Goal: Information Seeking & Learning: Learn about a topic

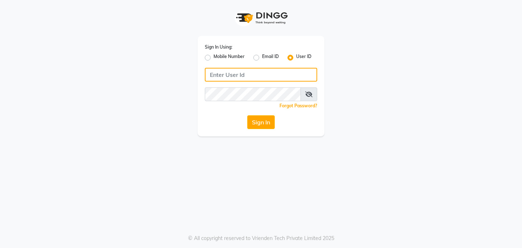
click at [223, 78] on input "Username" at bounding box center [261, 75] width 112 height 14
type input "[PERSON_NAME]"
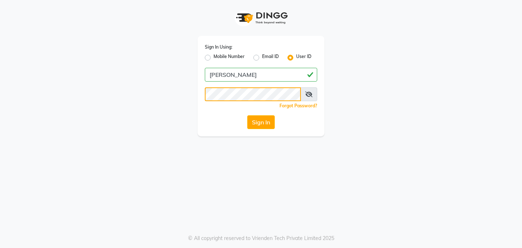
click at [247, 115] on button "Sign In" at bounding box center [261, 122] width 28 height 14
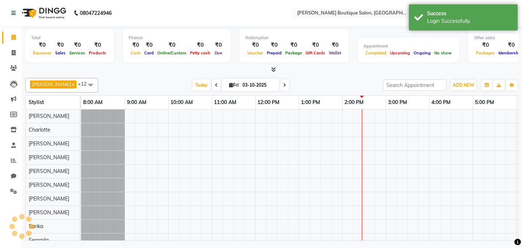
click at [269, 124] on div at bounding box center [407, 191] width 652 height 165
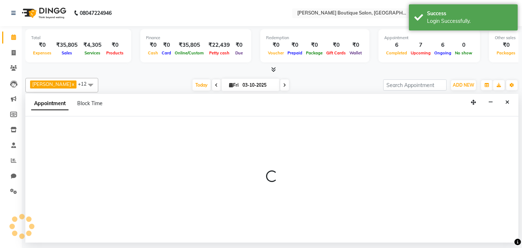
select select "87818"
select select "tentative"
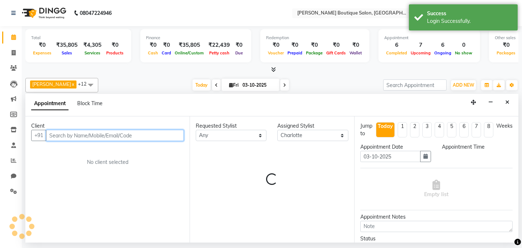
select select "735"
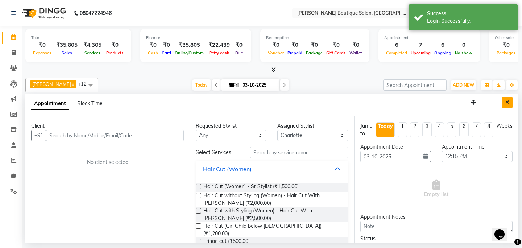
click at [509, 102] on icon "Close" at bounding box center [507, 102] width 4 height 5
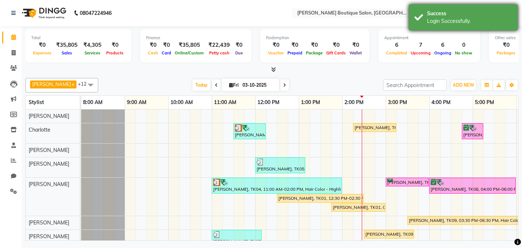
click at [474, 9] on div "Success Login Successfully." at bounding box center [463, 17] width 109 height 26
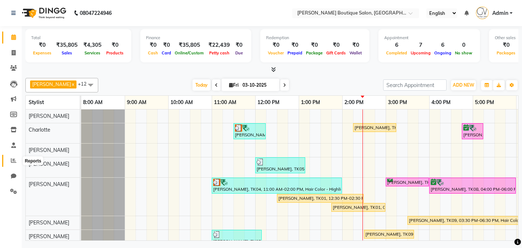
click at [13, 162] on icon at bounding box center [13, 160] width 5 height 5
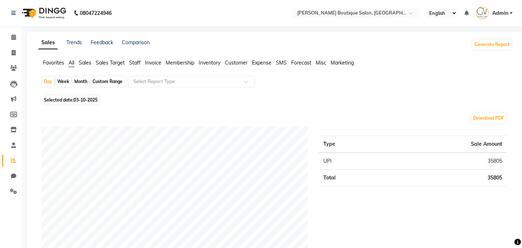
click at [133, 62] on span "Staff" at bounding box center [135, 62] width 12 height 7
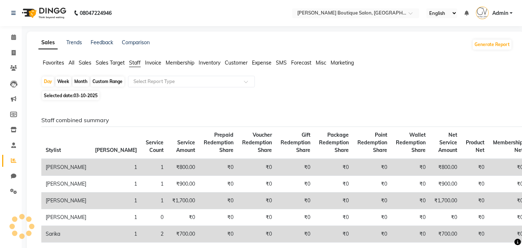
click at [80, 83] on div "Month" at bounding box center [80, 81] width 17 height 10
select select "10"
select select "2025"
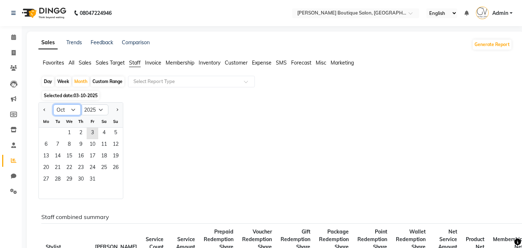
click at [71, 109] on select "Jan Feb Mar Apr May Jun [DATE] Aug Sep Oct Nov Dec" at bounding box center [67, 109] width 28 height 11
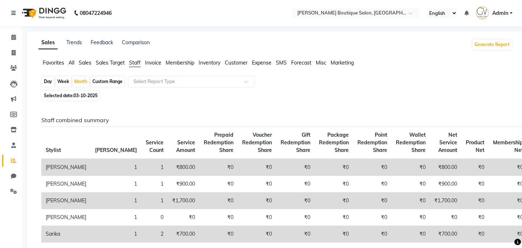
click at [79, 94] on span "03-10-2025" at bounding box center [86, 95] width 24 height 5
select select "10"
select select "2025"
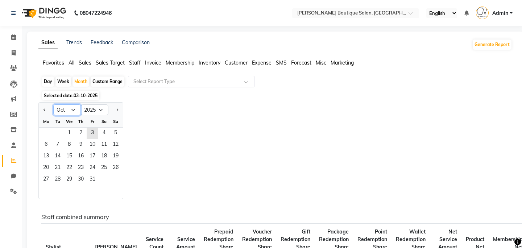
click at [74, 107] on select "Jan Feb Mar Apr May Jun [DATE] Aug Sep Oct Nov Dec" at bounding box center [67, 109] width 28 height 11
click at [53, 104] on select "Jan Feb Mar Apr May Jun [DATE] Aug Sep Oct Nov Dec" at bounding box center [67, 109] width 28 height 11
click at [72, 109] on select "Jan Feb Mar Apr May Jun [DATE] Aug Sep Oct Nov Dec" at bounding box center [67, 109] width 28 height 11
select select "8"
click at [53, 104] on select "Jan Feb Mar Apr May Jun [DATE] Aug Sep Oct Nov Dec" at bounding box center [67, 109] width 28 height 11
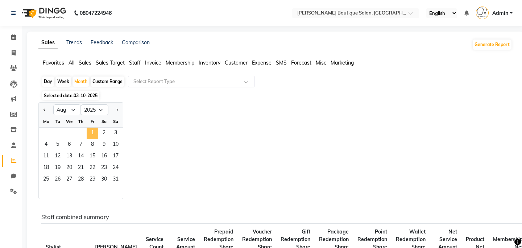
click at [91, 133] on span "1" at bounding box center [93, 134] width 12 height 12
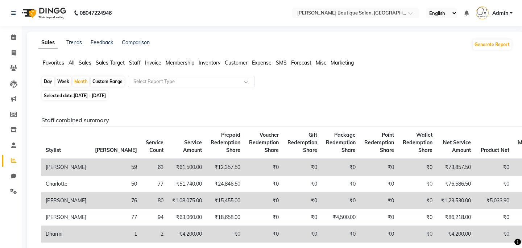
click at [501, 12] on span "Admin" at bounding box center [500, 13] width 16 height 8
click at [504, 11] on span "Admin" at bounding box center [500, 13] width 16 height 8
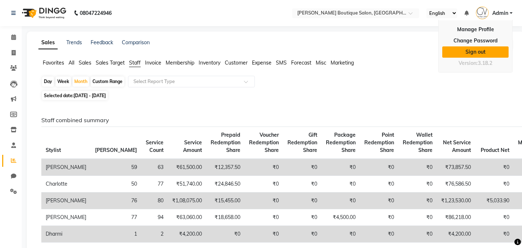
click at [479, 56] on link "Sign out" at bounding box center [475, 51] width 66 height 11
